Goal: Find specific fact: Locate a discrete piece of known information

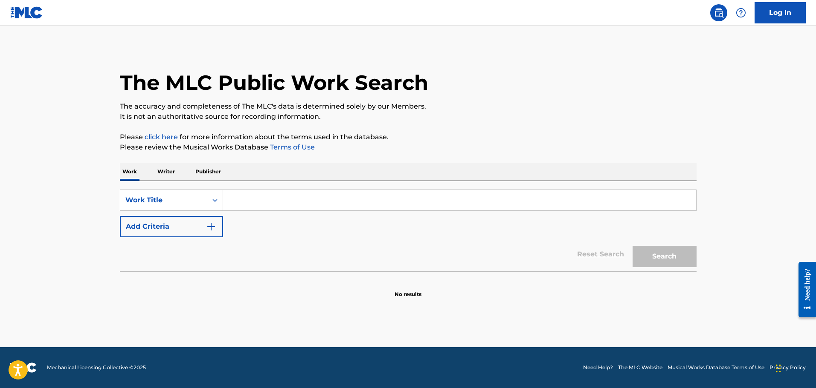
click at [293, 203] on input "Search Form" at bounding box center [459, 200] width 473 height 20
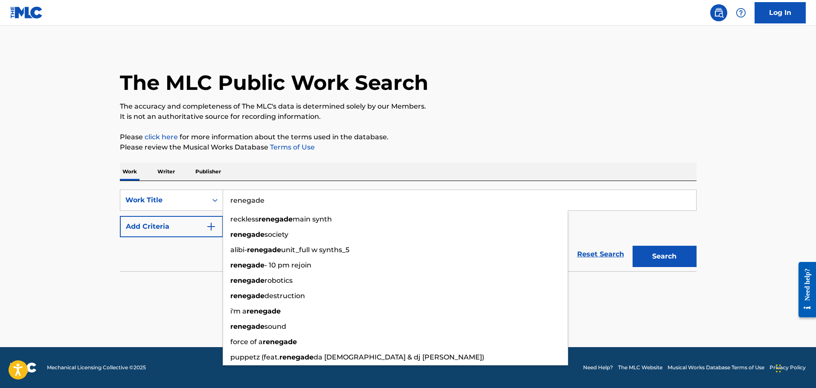
type input "renegade"
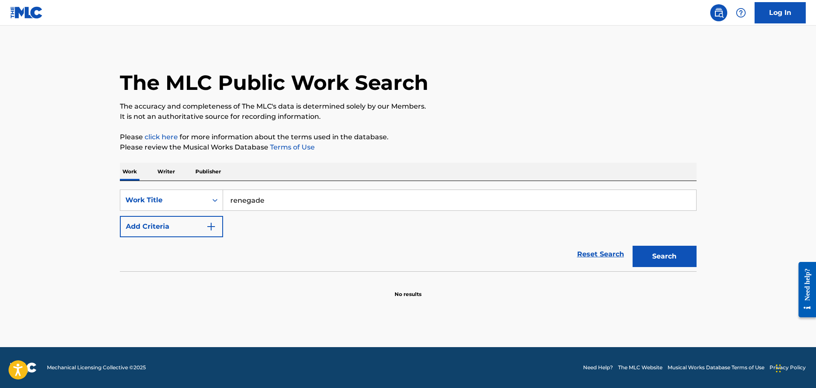
click at [120, 216] on button "Add Criteria" at bounding box center [171, 226] width 103 height 21
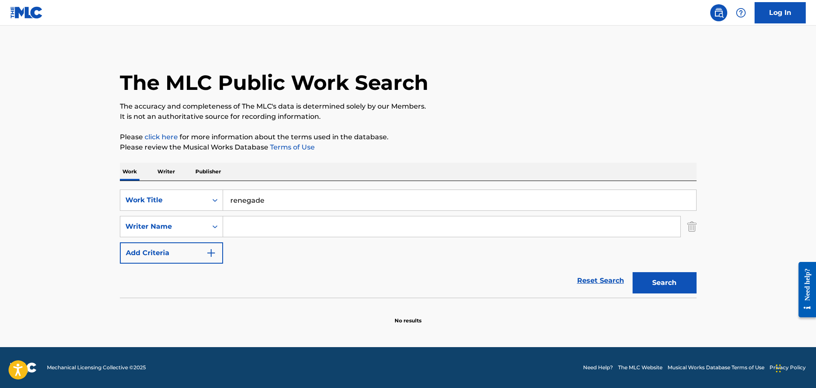
click at [284, 231] on input "Search Form" at bounding box center [451, 227] width 457 height 20
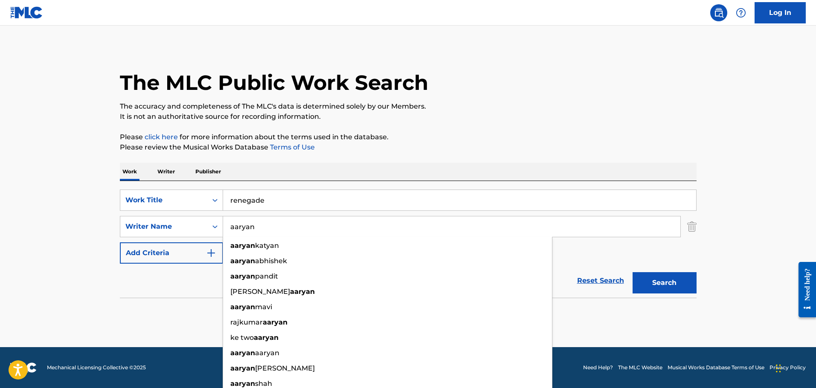
type input "aaryan"
click at [632, 272] on button "Search" at bounding box center [664, 282] width 64 height 21
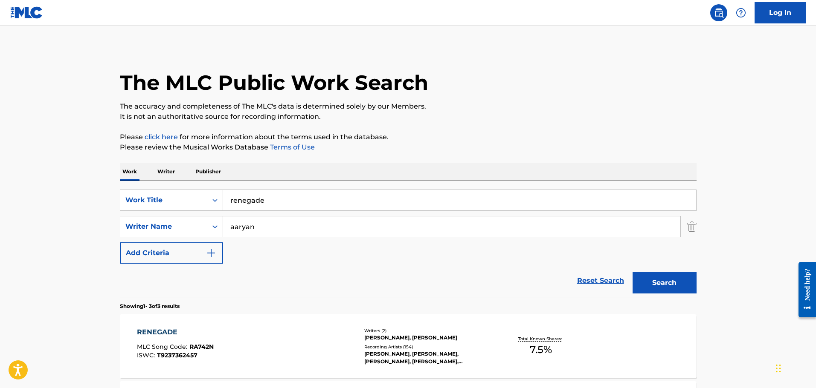
click at [276, 361] on div "RENEGADE MLC Song Code : RA742N ISWC : T9237362457" at bounding box center [246, 346] width 219 height 38
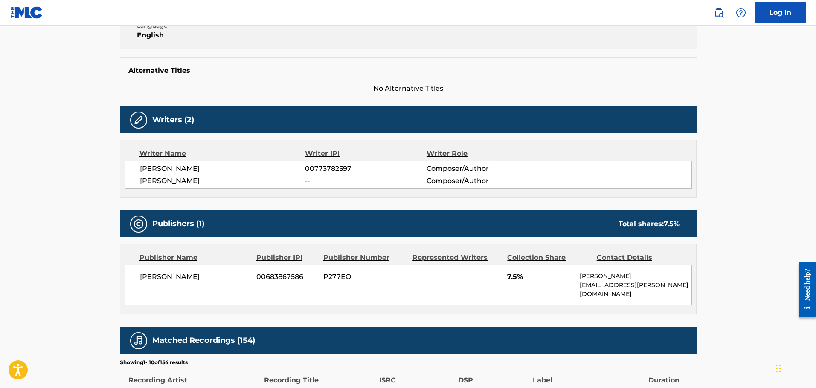
scroll to position [203, 0]
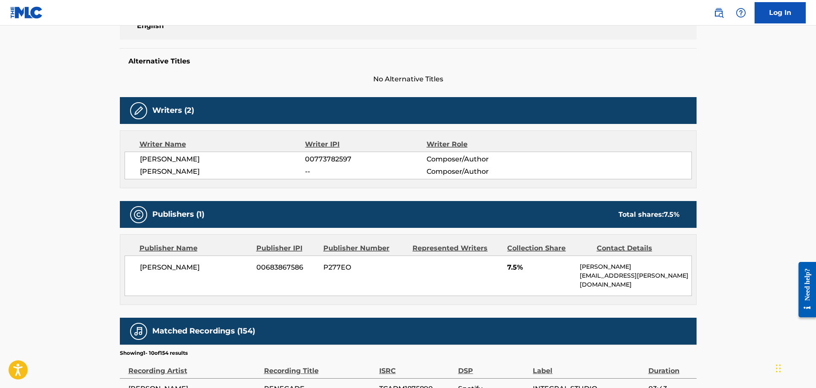
click at [167, 160] on span "[PERSON_NAME]" at bounding box center [222, 159] width 165 height 10
copy div "[PERSON_NAME]"
click at [184, 168] on span "[PERSON_NAME]" at bounding box center [222, 172] width 165 height 10
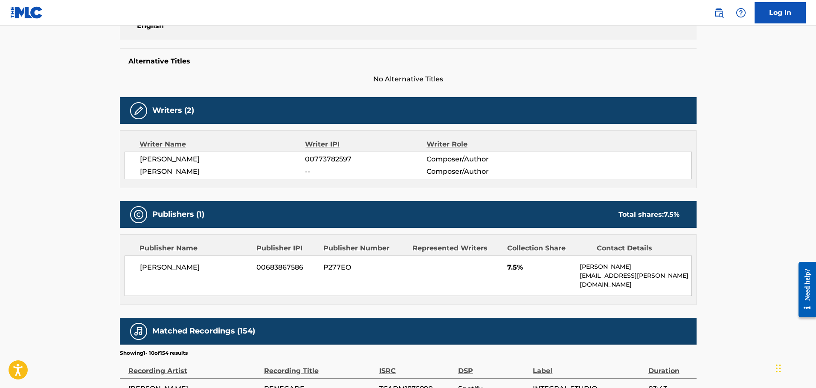
click at [184, 168] on span "[PERSON_NAME]" at bounding box center [222, 172] width 165 height 10
copy div "[PERSON_NAME]"
